Goal: Find specific page/section: Find specific page/section

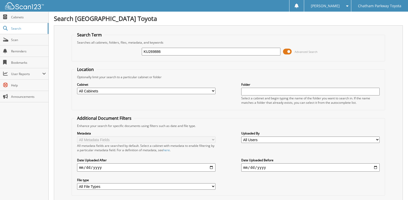
type input "KU269886"
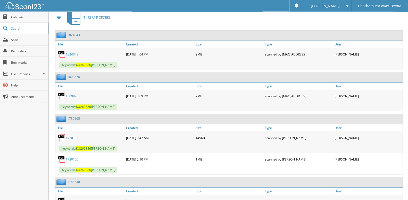
scroll to position [246, 0]
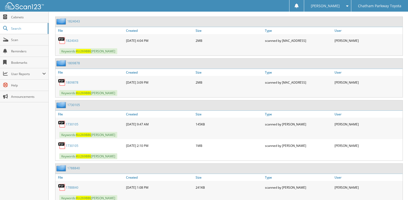
click at [6, 125] on div "Close Cabinets Search Scan Reminders Bookmarks User Reports" at bounding box center [24, 106] width 49 height 188
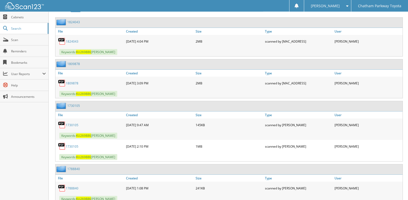
scroll to position [0, 0]
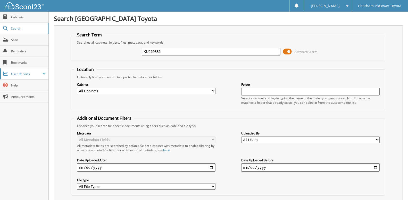
click at [37, 75] on span "User Reports" at bounding box center [26, 74] width 31 height 4
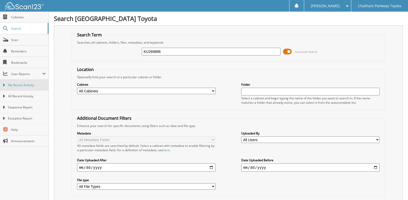
click at [46, 89] on link "My Recent Activity" at bounding box center [24, 84] width 48 height 11
click at [20, 31] on link "Search" at bounding box center [24, 28] width 48 height 11
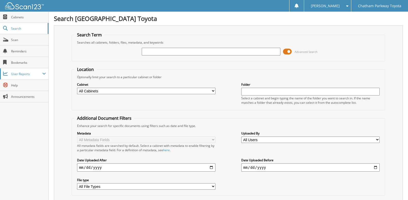
click at [37, 74] on span "User Reports" at bounding box center [26, 74] width 31 height 4
click at [289, 55] on span at bounding box center [287, 52] width 9 height 8
